Goal: Task Accomplishment & Management: Manage account settings

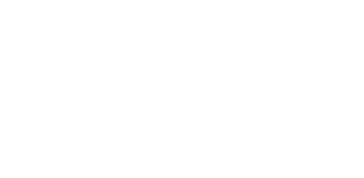
select select "Brand"
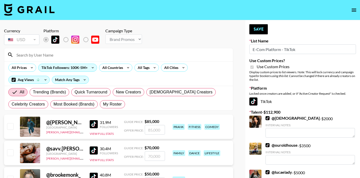
click at [77, 55] on input at bounding box center [121, 55] width 216 height 8
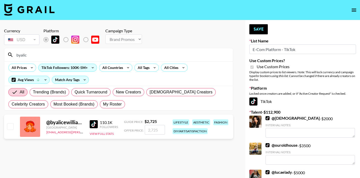
type input "byalic"
click at [10, 131] on div at bounding box center [10, 127] width 8 height 9
click at [10, 126] on input "checkbox" at bounding box center [10, 126] width 6 height 6
checkbox input "true"
type input "2725"
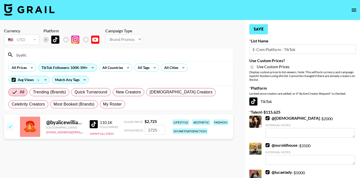
click at [255, 29] on button "Save" at bounding box center [258, 29] width 18 height 10
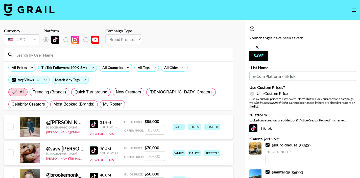
click at [355, 12] on icon "open drawer" at bounding box center [354, 10] width 6 height 6
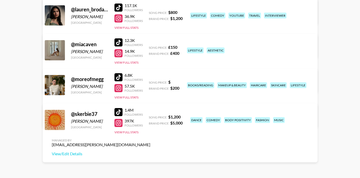
scroll to position [143, 0]
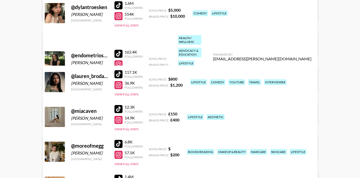
click at [284, 65] on link "View/Edit Details" at bounding box center [262, 67] width 99 height 5
